Goal: Task Accomplishment & Management: Use online tool/utility

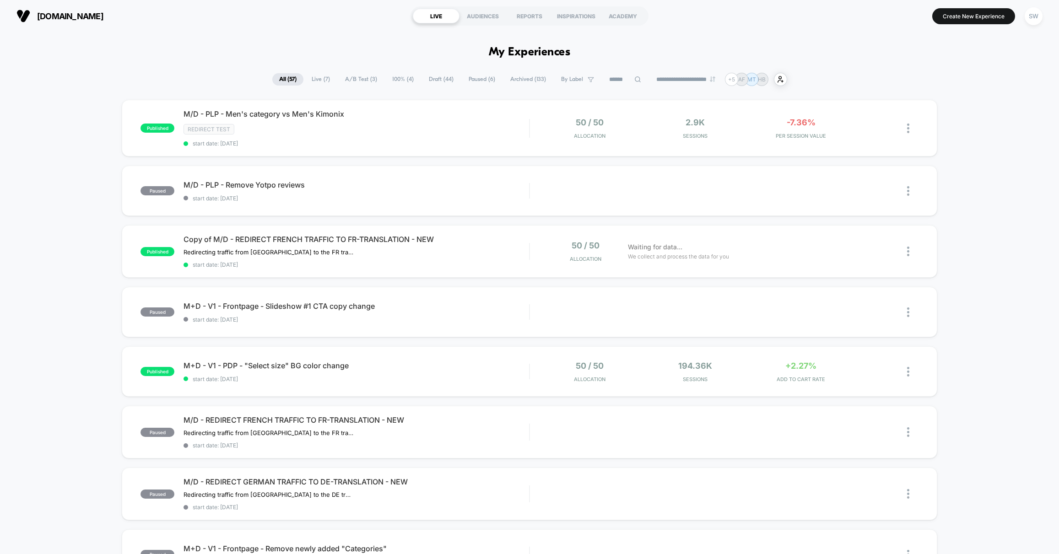
click at [349, 80] on span "A/B Test ( 3 )" at bounding box center [361, 79] width 46 height 12
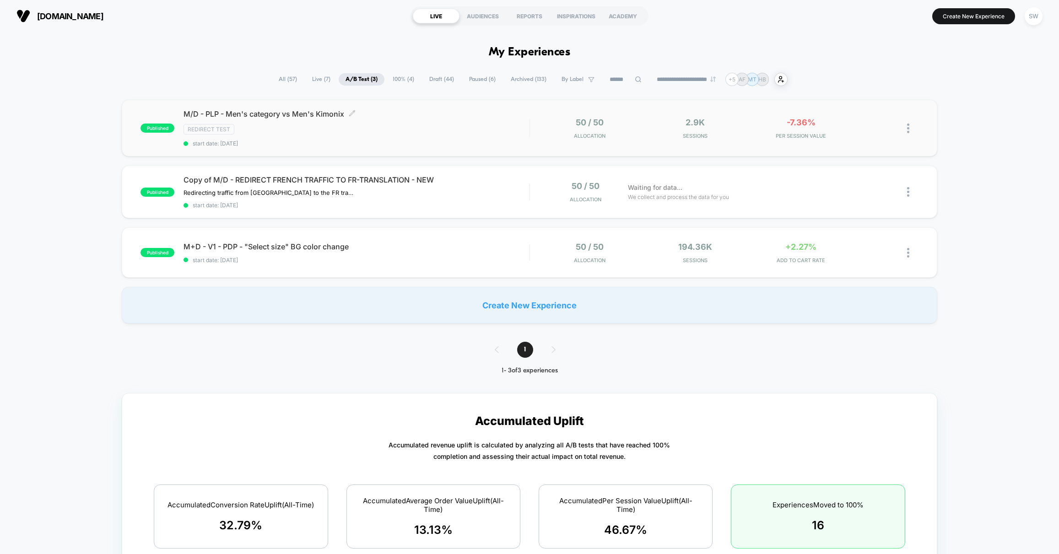
click at [449, 128] on div "Redirect Test" at bounding box center [357, 129] width 346 height 11
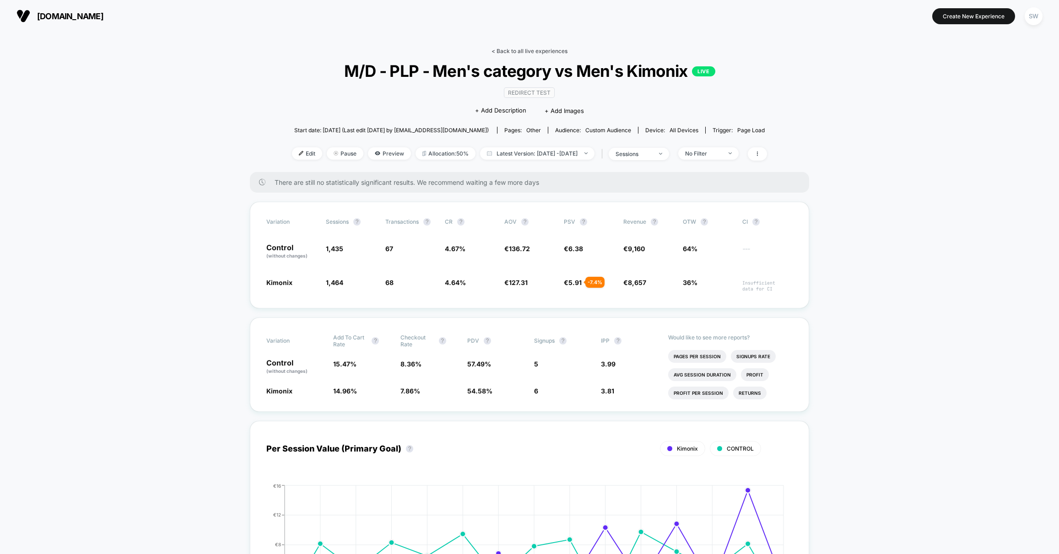
click at [536, 49] on link "< Back to all live experiences" at bounding box center [530, 51] width 76 height 7
